Goal: Task Accomplishment & Management: Complete application form

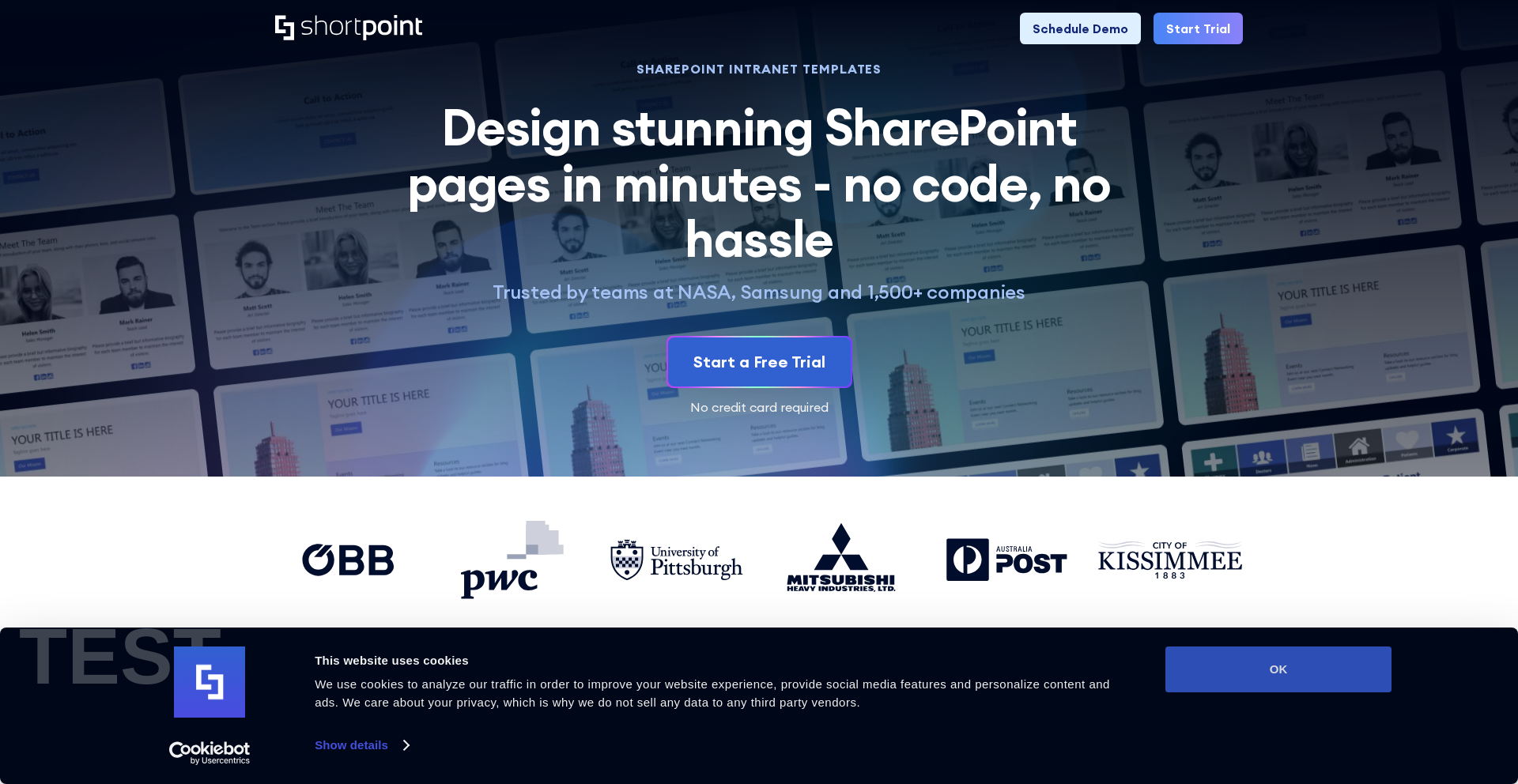
click at [1228, 669] on button "OK" at bounding box center [1278, 669] width 226 height 46
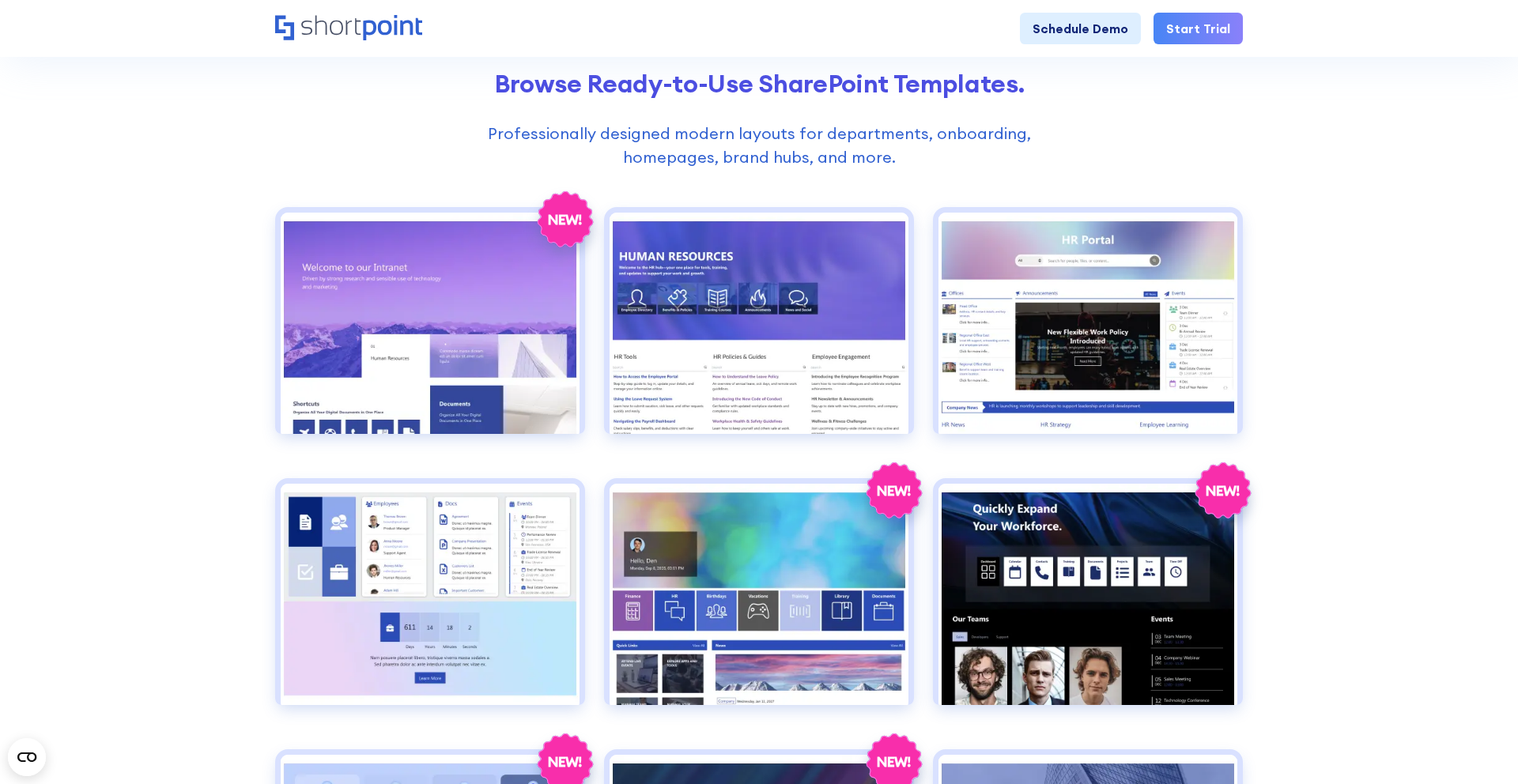
scroll to position [724, 0]
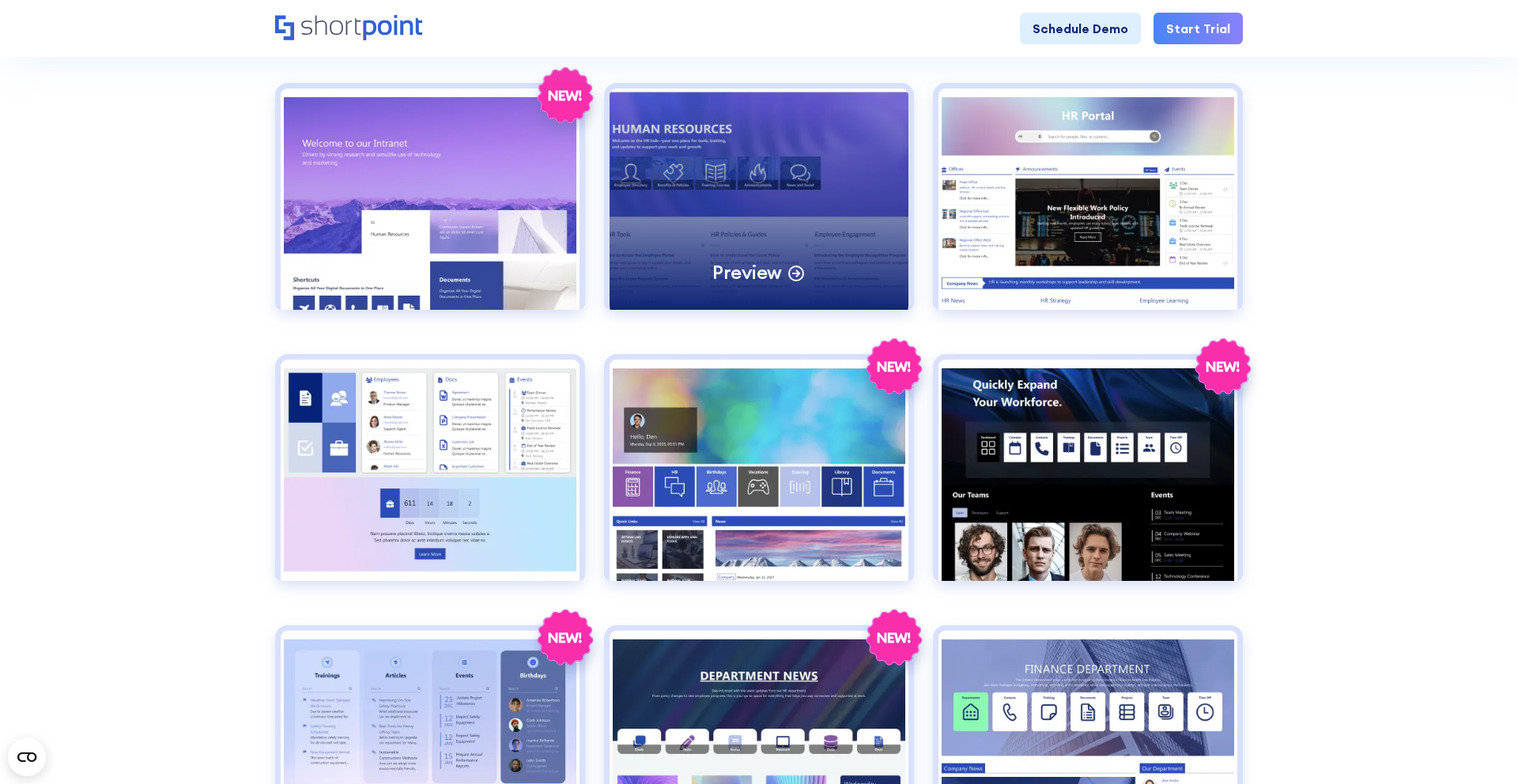
click at [796, 244] on div "Preview" at bounding box center [759, 199] width 299 height 222
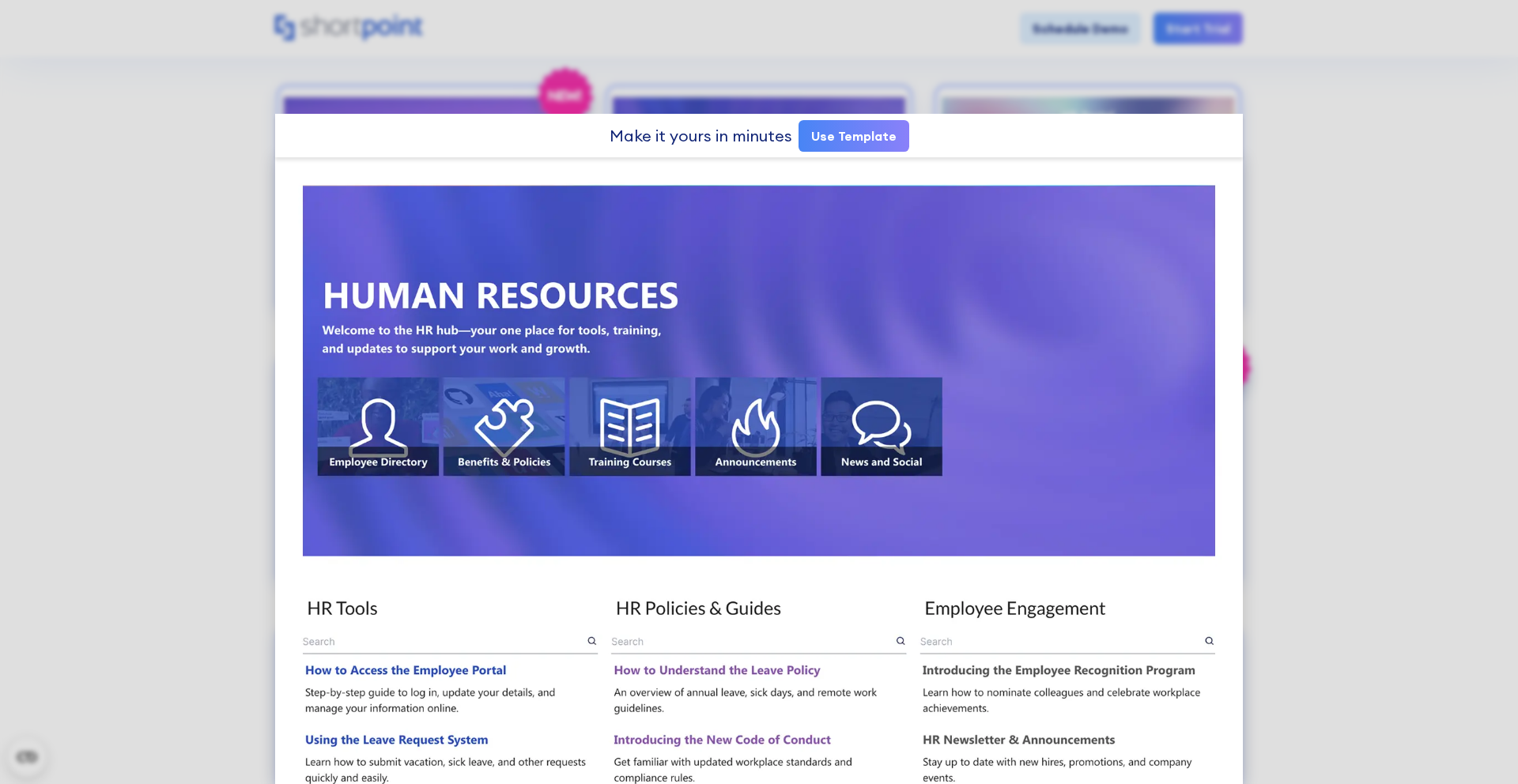
click at [890, 138] on link "Use Template" at bounding box center [853, 136] width 111 height 32
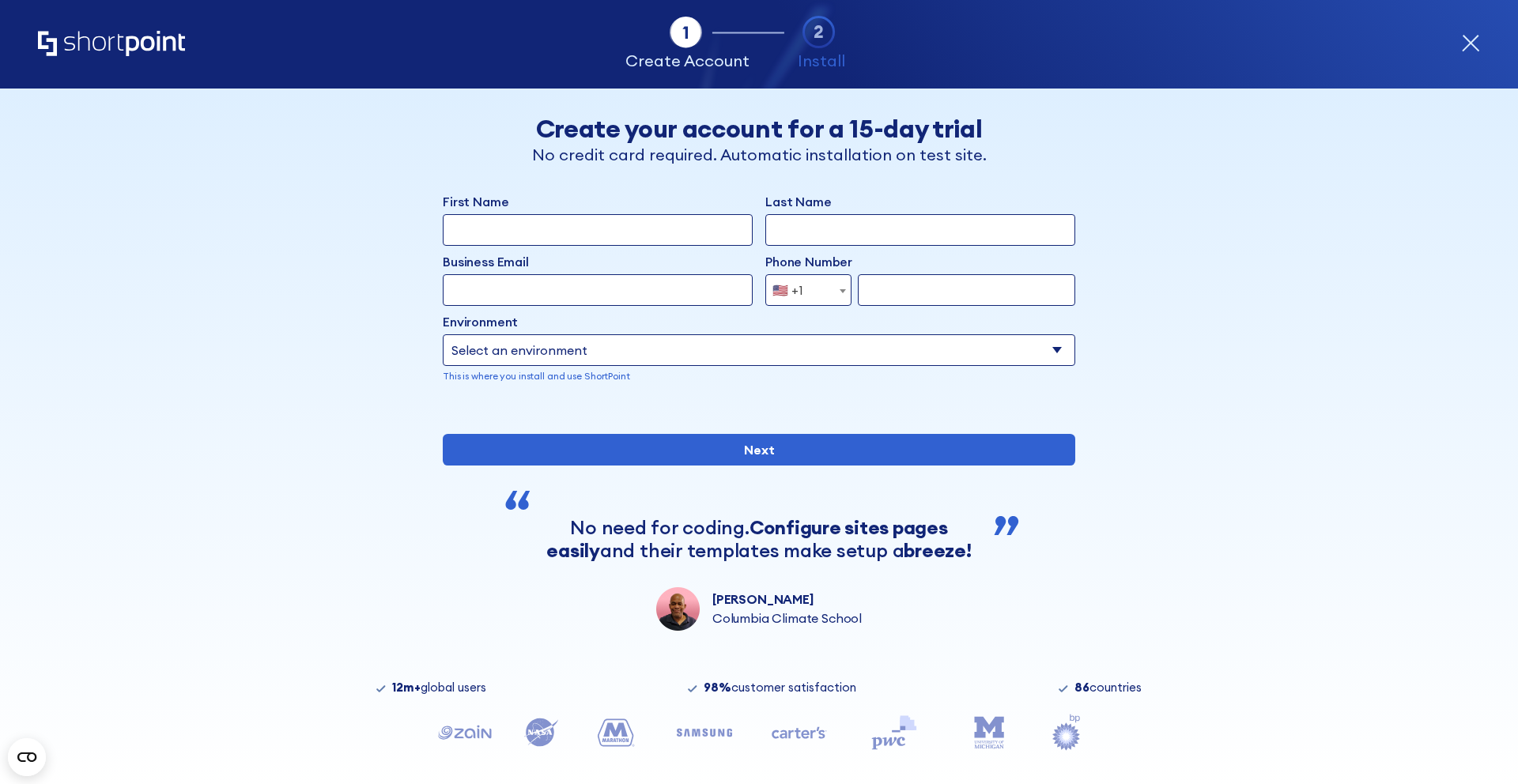
click at [684, 227] on input "First Name" at bounding box center [598, 229] width 310 height 32
click at [798, 246] on div "First Name Last Name Business Email Invalid Email Address Phone Number [GEOGRAP…" at bounding box center [759, 300] width 632 height 217
click at [798, 233] on input "Last Name" at bounding box center [920, 229] width 310 height 32
type input "[PERSON_NAME]"
click at [632, 274] on input "Business Email" at bounding box center [598, 290] width 310 height 32
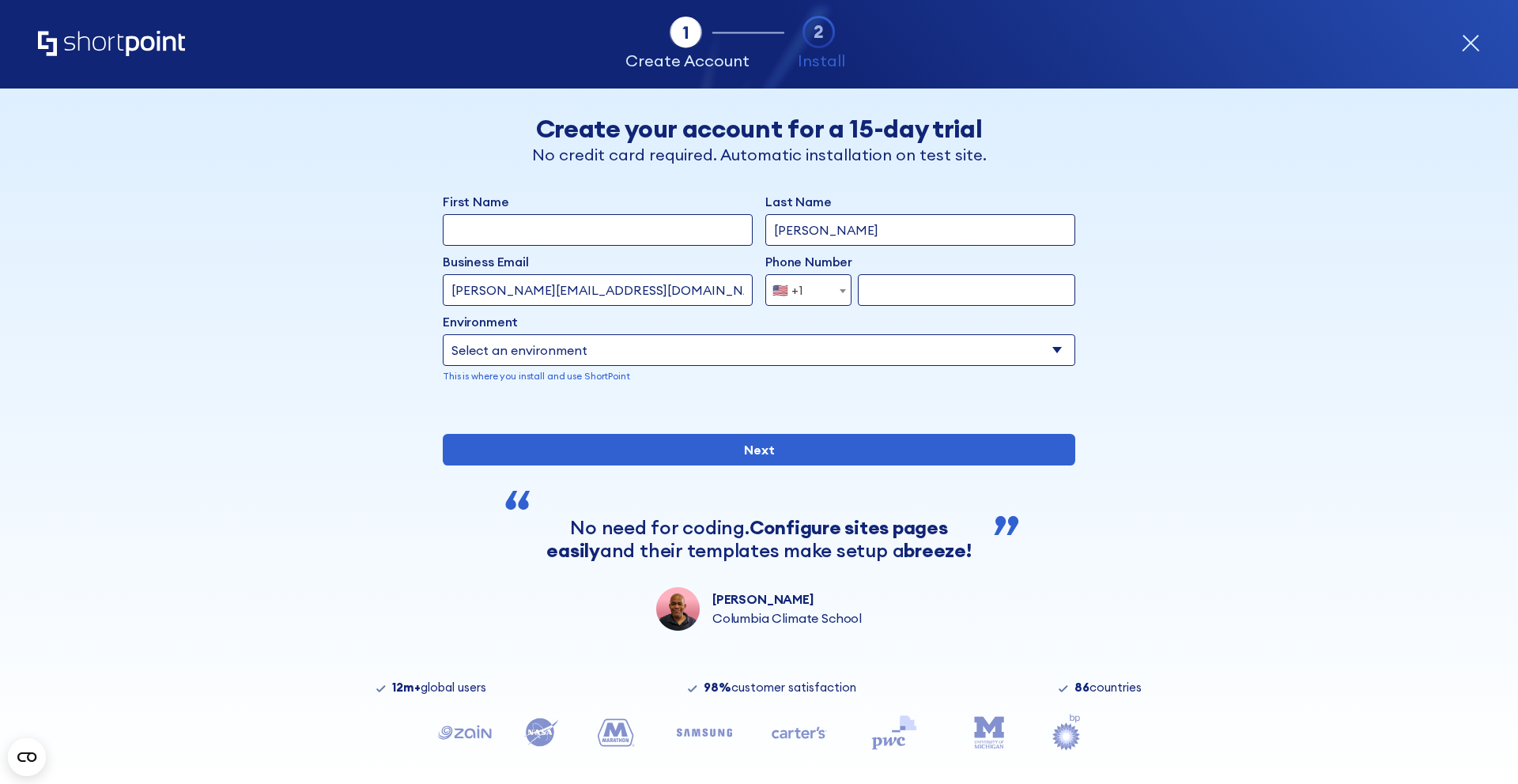
click at [478, 294] on input "[PERSON_NAME][EMAIL_ADDRESS][DOMAIN_NAME]" at bounding box center [598, 290] width 310 height 32
type input "luisa+1010@shortpoint.com"
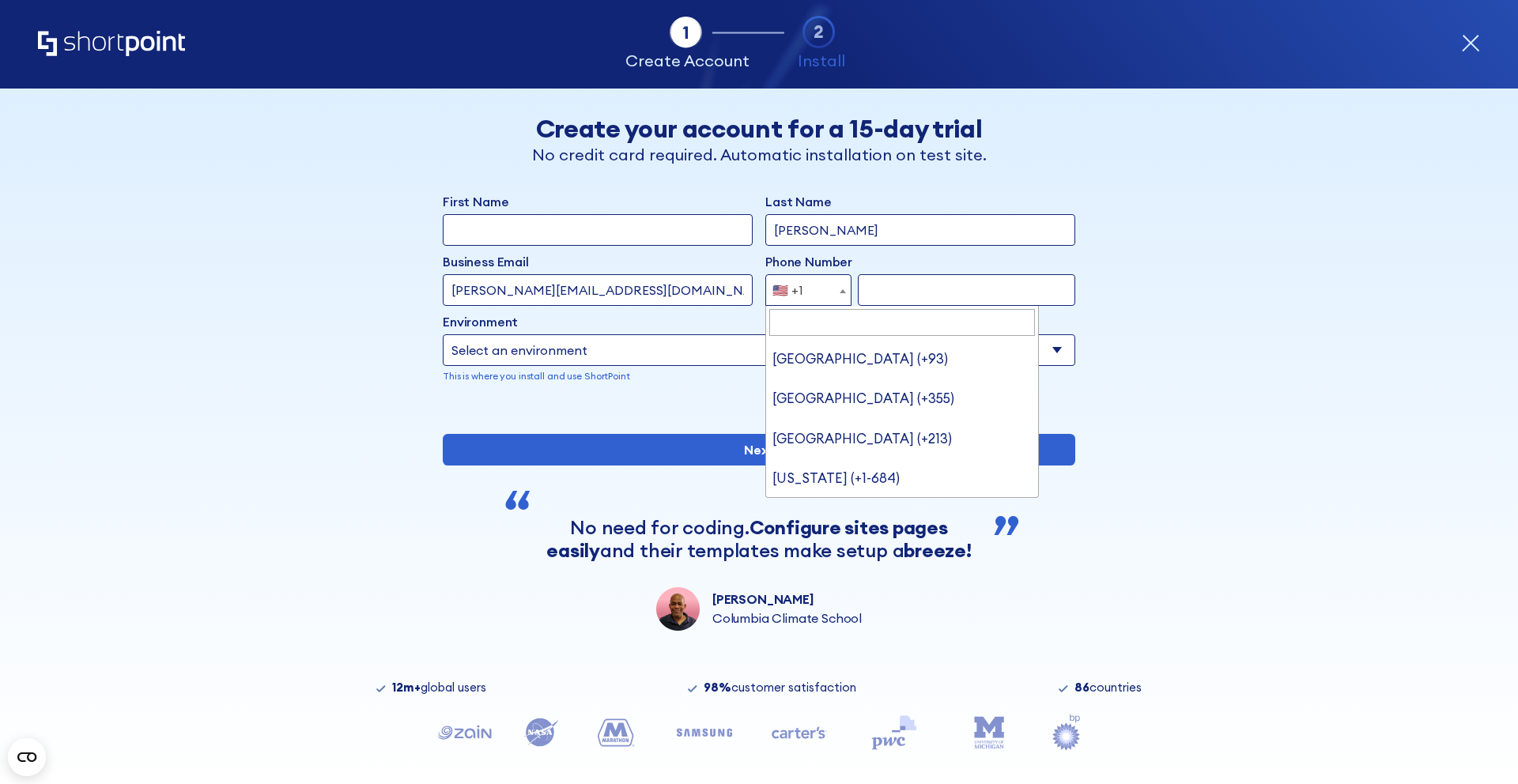
click at [835, 280] on span "form" at bounding box center [843, 291] width 15 height 32
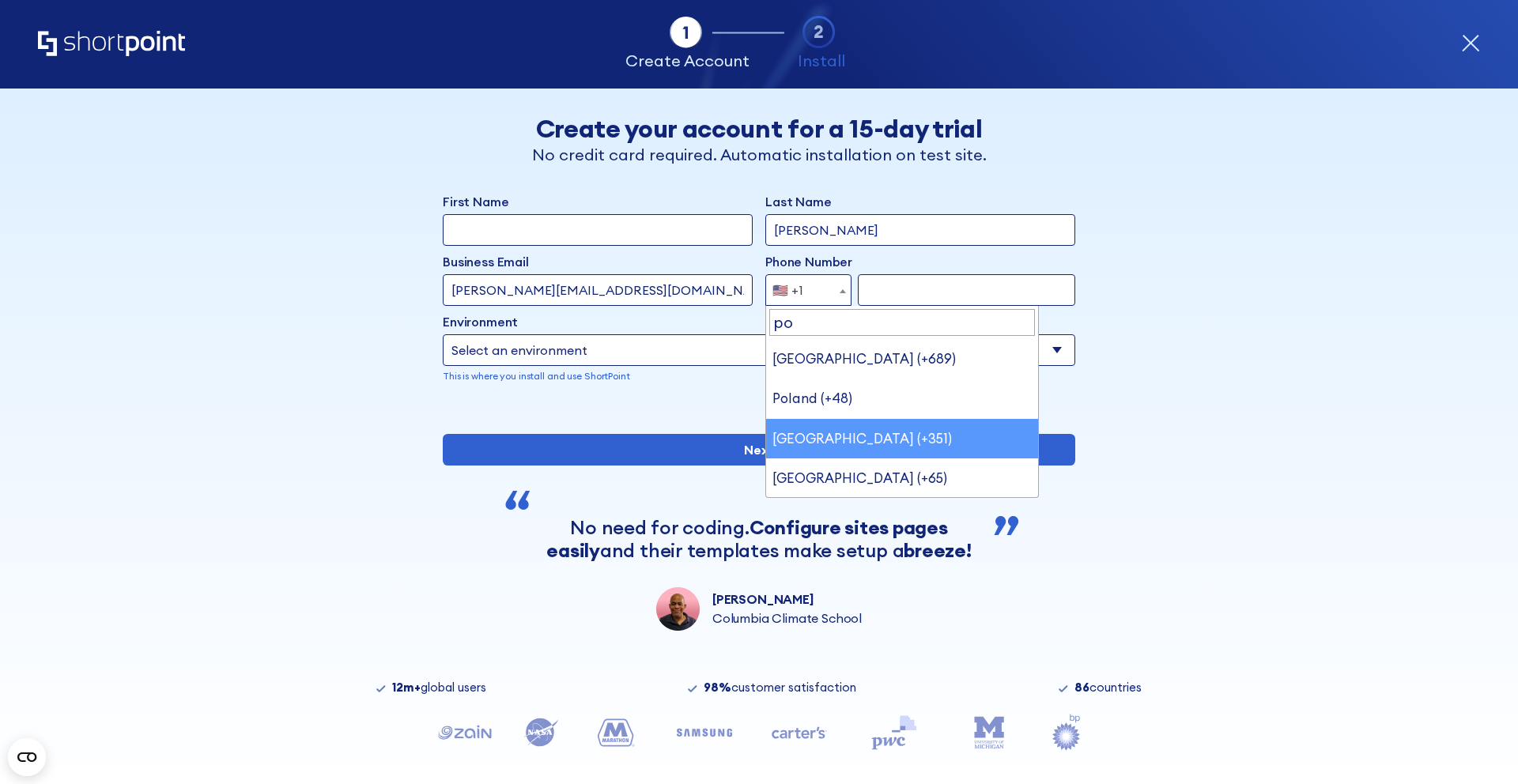
type input "po"
select select "+351"
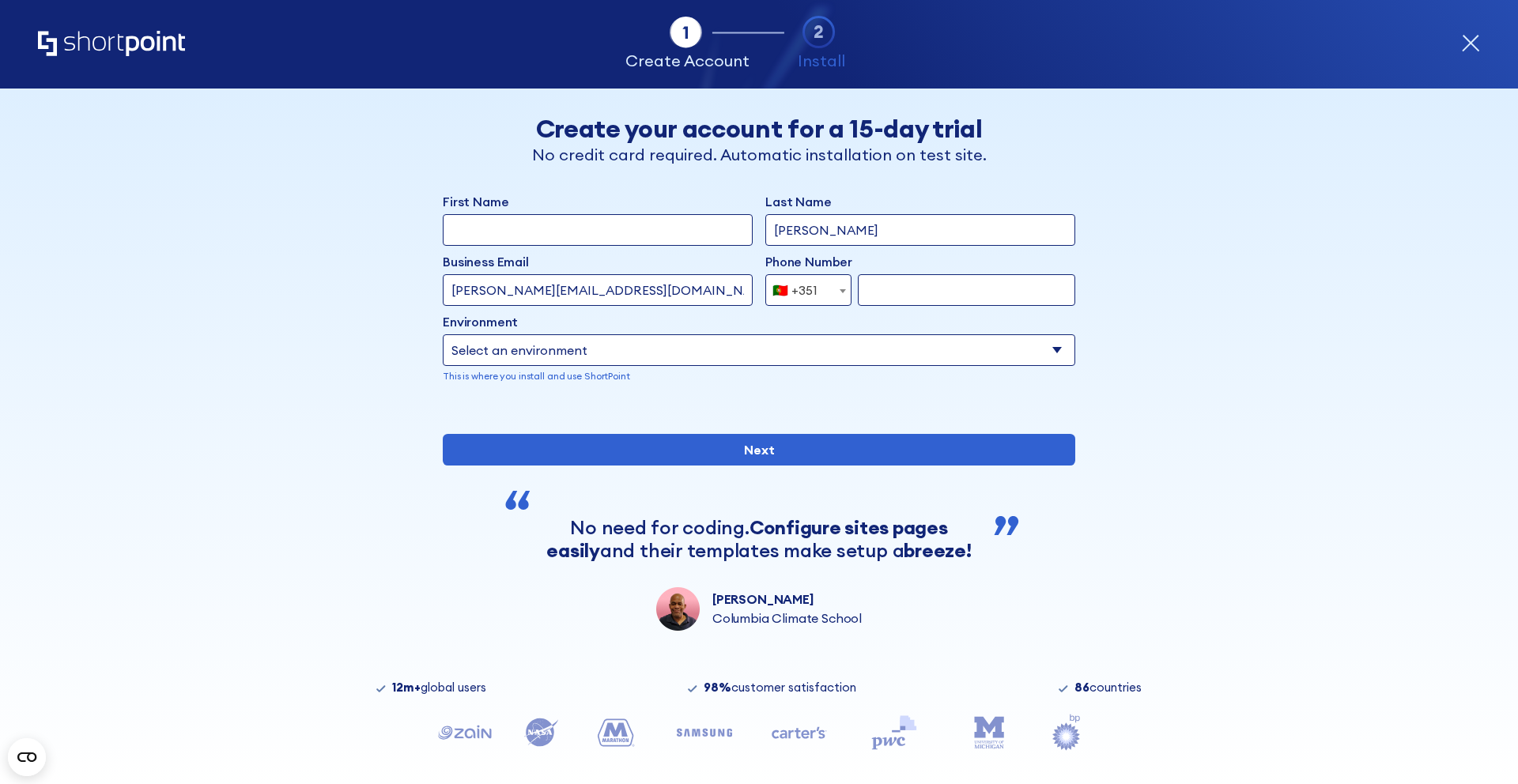
click at [892, 297] on input "form" at bounding box center [966, 290] width 218 height 32
type input "932723834"
click at [876, 351] on select "Select an environment Microsoft 365 SharePoint Online SharePoint Subscription E…" at bounding box center [759, 350] width 632 height 32
select select "Microsoft 365"
click at [443, 334] on select "Select an environment Microsoft 365 SharePoint Online SharePoint Subscription E…" at bounding box center [759, 350] width 632 height 32
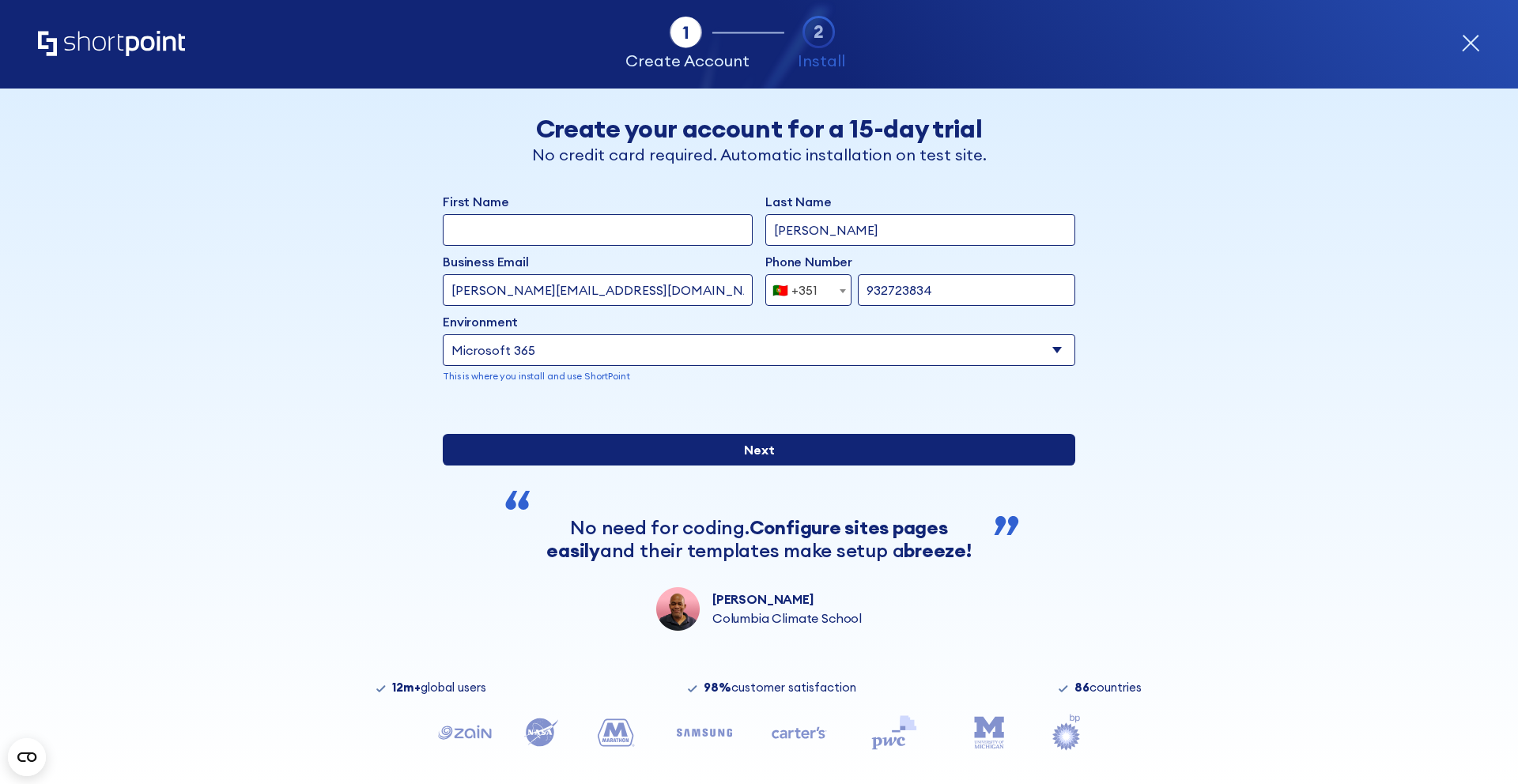
click at [765, 465] on input "Next" at bounding box center [759, 450] width 632 height 32
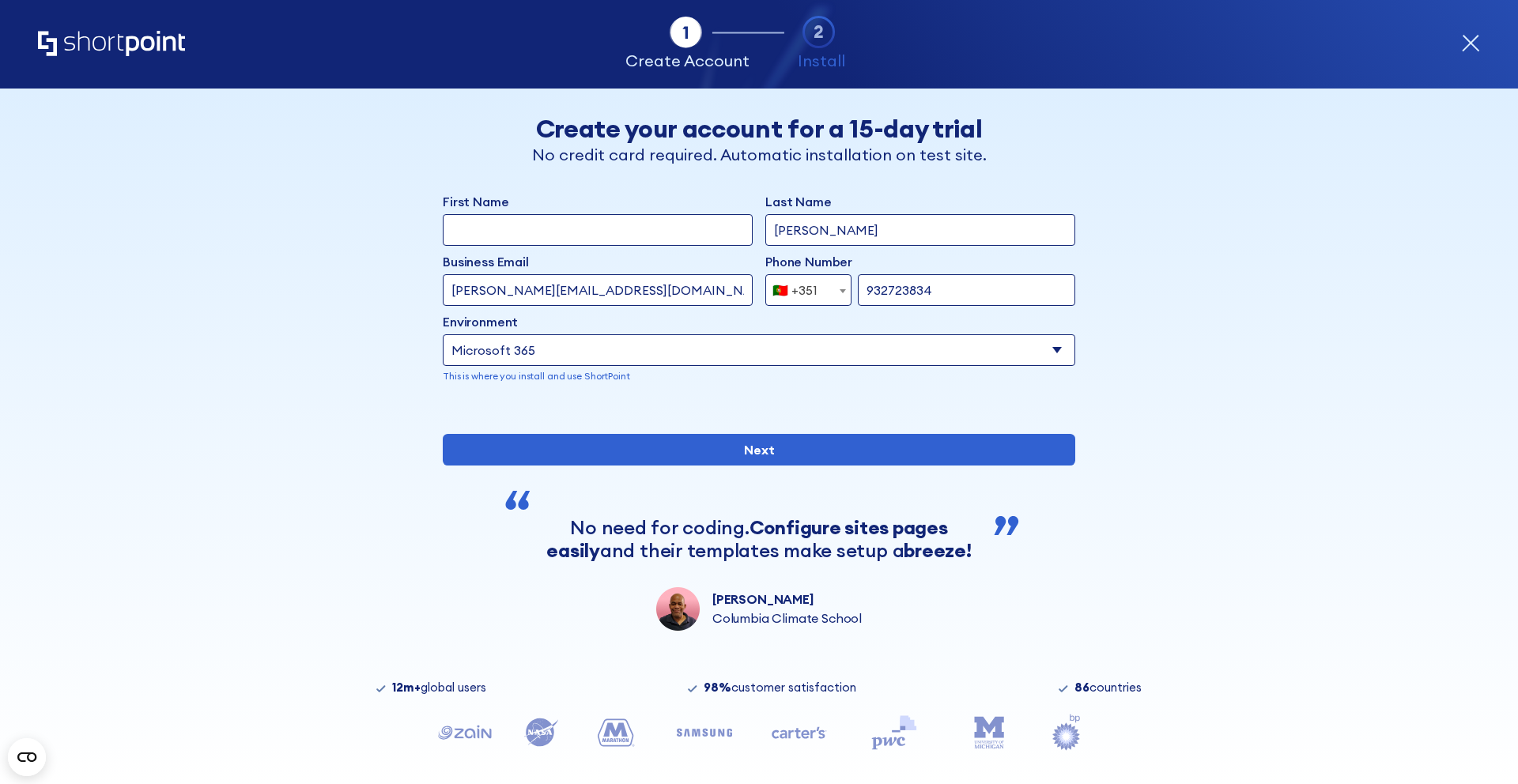
click at [627, 209] on label "First Name" at bounding box center [598, 201] width 310 height 19
click at [627, 214] on input "First Name" at bounding box center [598, 229] width 310 height 32
click at [607, 235] on input "cm" at bounding box center [598, 229] width 310 height 32
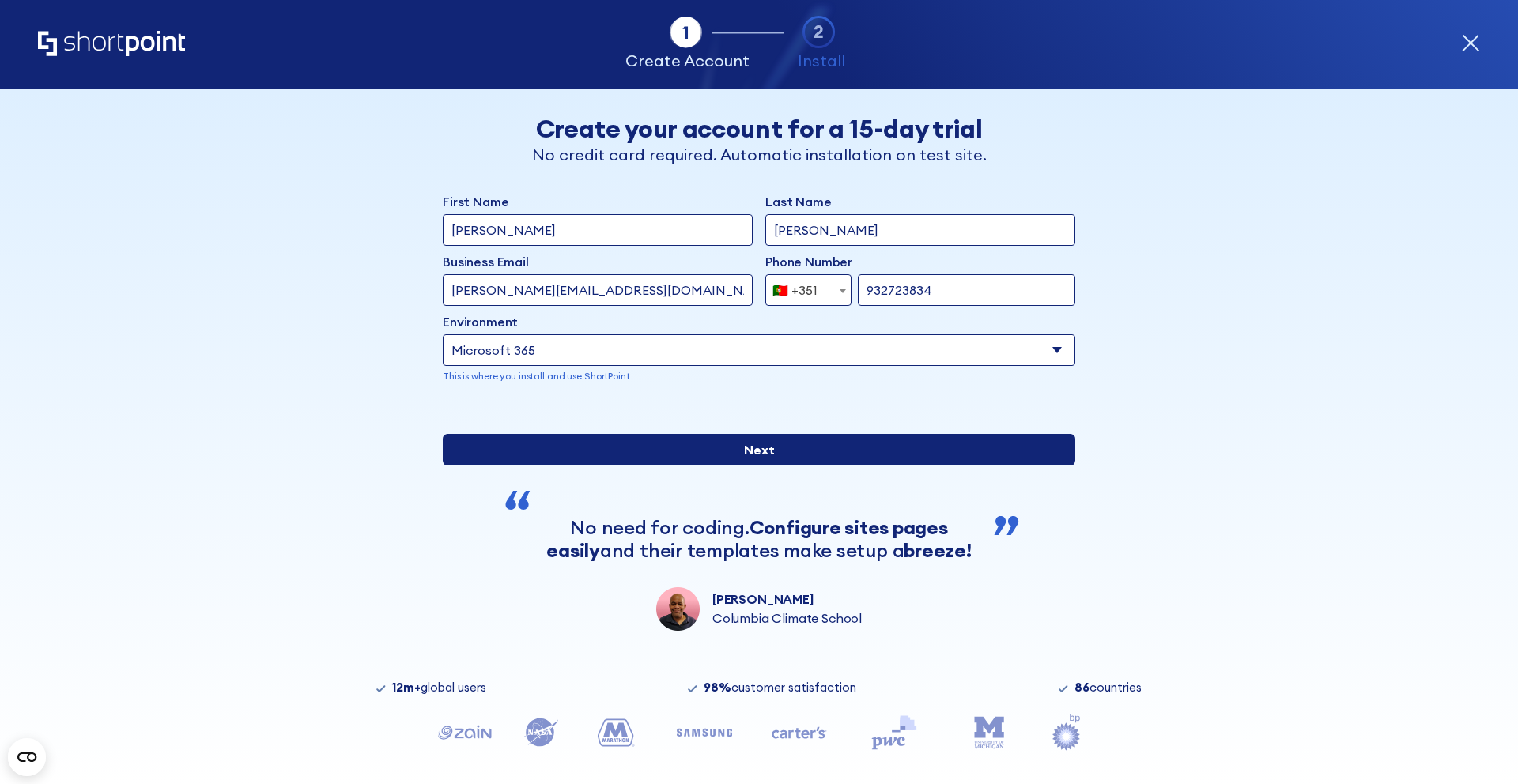
type input "luisa"
click at [646, 465] on input "Next" at bounding box center [759, 450] width 632 height 32
